Goal: Information Seeking & Learning: Learn about a topic

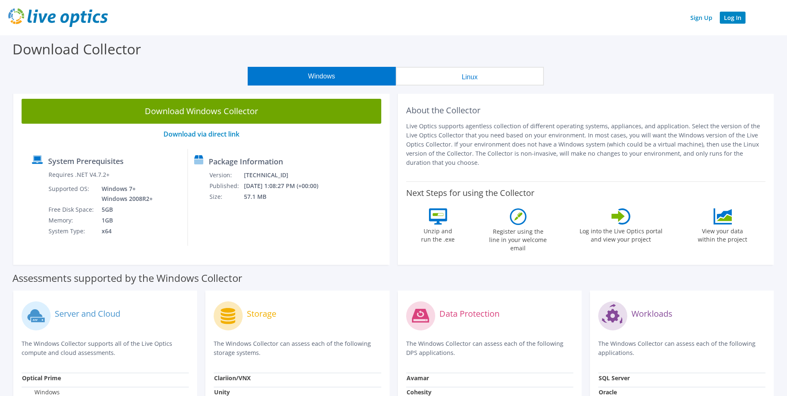
click at [733, 19] on link "Log In" at bounding box center [733, 18] width 26 height 12
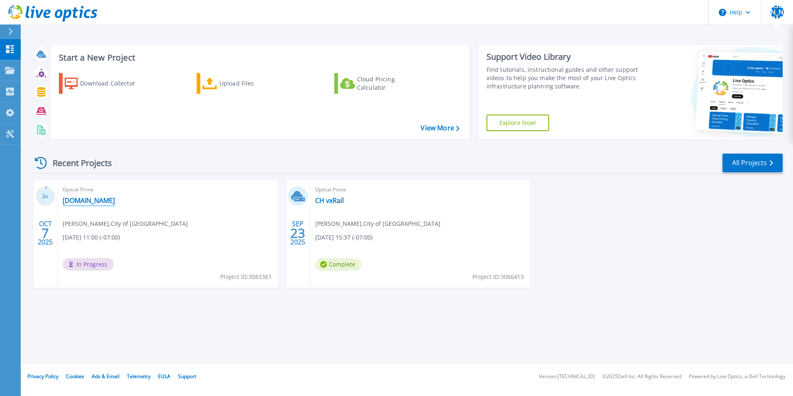
click at [89, 198] on link "[DOMAIN_NAME]" at bounding box center [89, 200] width 52 height 8
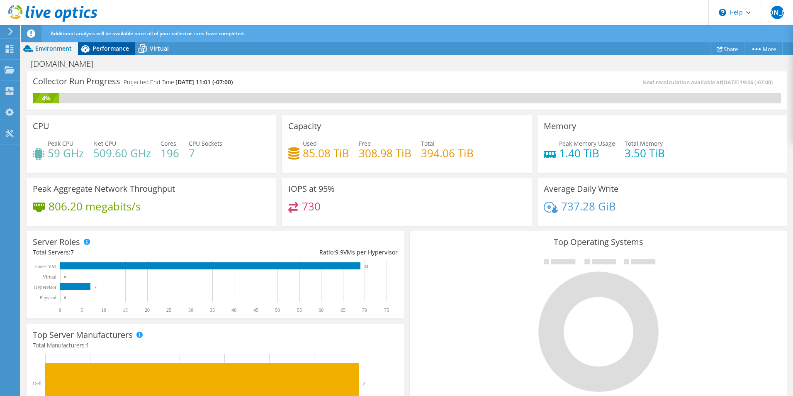
click at [110, 50] on span "Performance" at bounding box center [110, 48] width 36 height 8
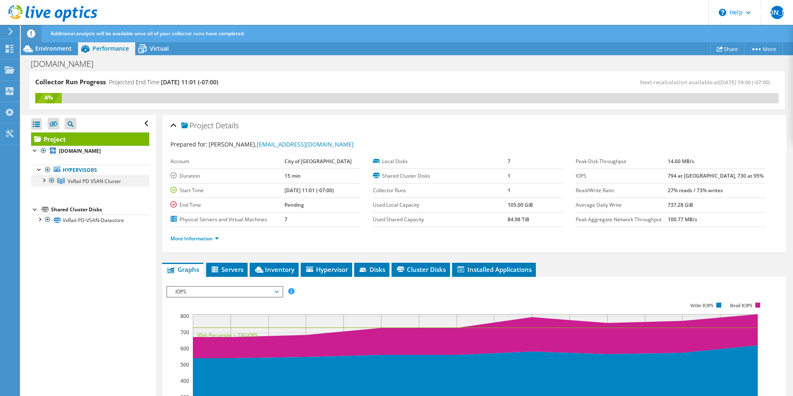
drag, startPoint x: 46, startPoint y: 180, endPoint x: 52, endPoint y: 180, distance: 6.6
click at [46, 180] on div at bounding box center [43, 179] width 8 height 8
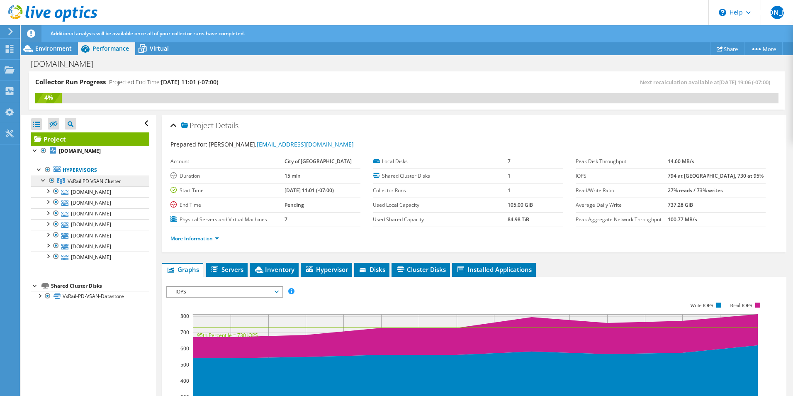
click at [99, 181] on span "VxRail PD VSAN Cluster" at bounding box center [94, 180] width 53 height 7
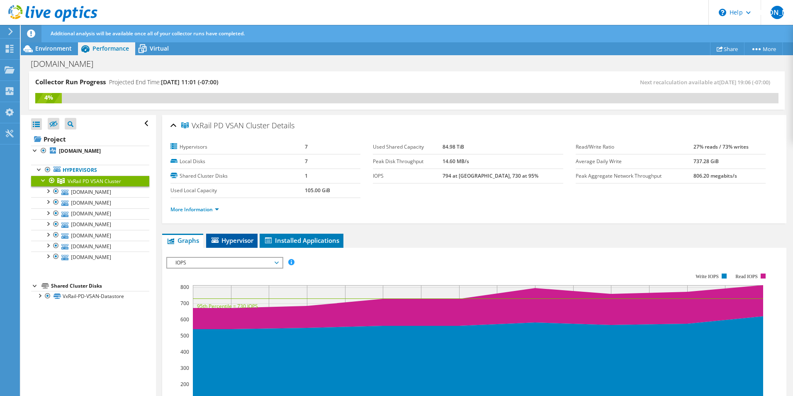
click at [238, 238] on span "Hypervisor" at bounding box center [231, 240] width 43 height 8
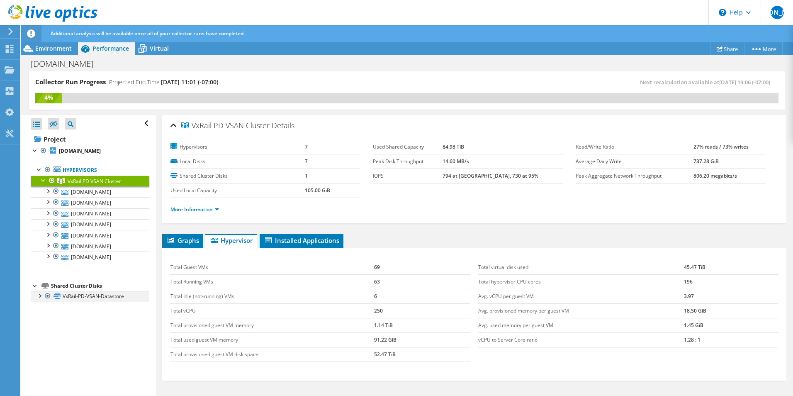
click at [41, 296] on div at bounding box center [39, 295] width 8 height 8
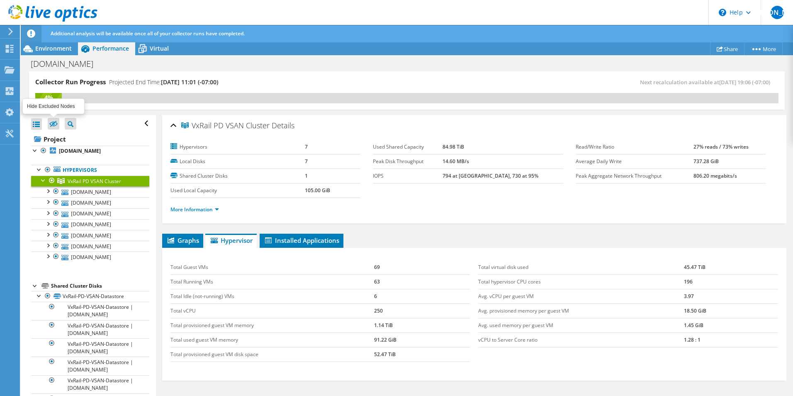
click at [52, 124] on icon at bounding box center [53, 124] width 8 height 6
click at [0, 0] on input "checkbox" at bounding box center [0, 0] width 0 height 0
click at [53, 125] on icon at bounding box center [53, 124] width 8 height 6
click at [0, 0] on input "checkbox" at bounding box center [0, 0] width 0 height 0
click at [277, 104] on div "Collector Run Progress Projected End Time: [DATE] 11:01 (-07:00) Next recalcula…" at bounding box center [407, 90] width 756 height 38
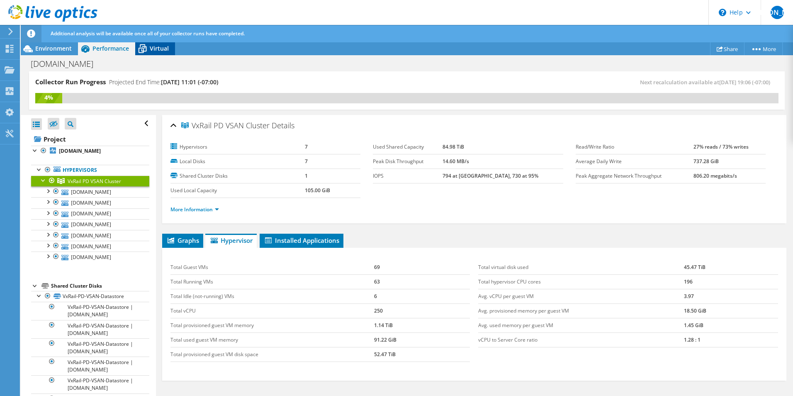
click at [156, 48] on span "Virtual" at bounding box center [159, 48] width 19 height 8
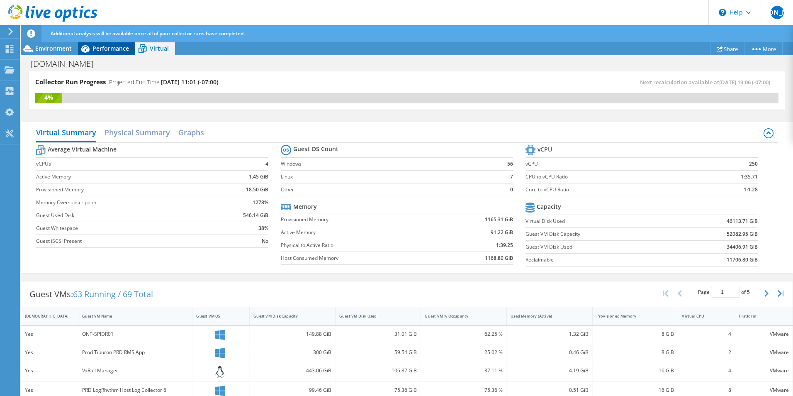
click at [116, 48] on span "Performance" at bounding box center [110, 48] width 36 height 8
